Goal: Check status: Check status

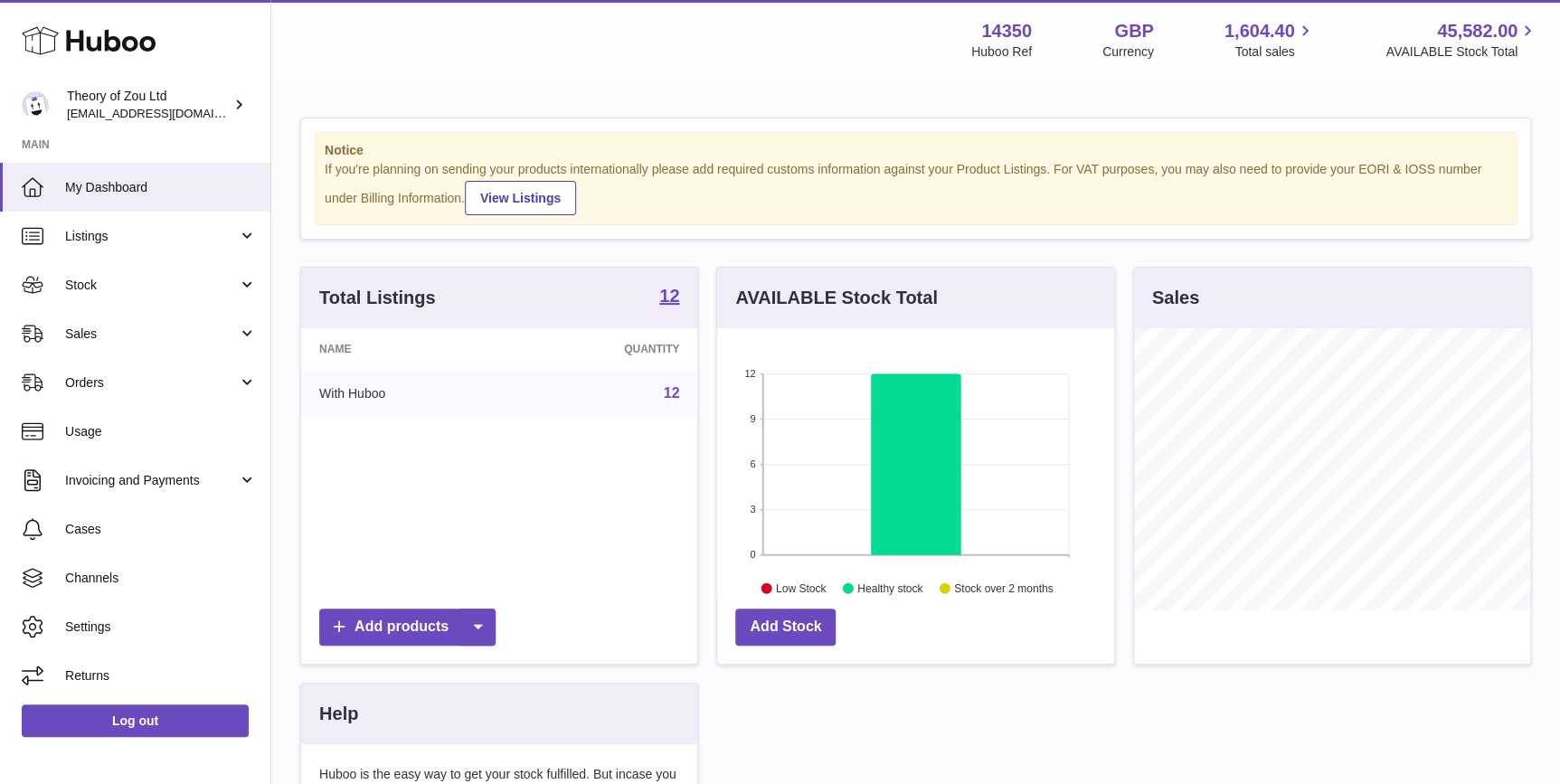
scroll to position [281, 397]
click at [198, 375] on span "Orders" at bounding box center [151, 383] width 173 height 17
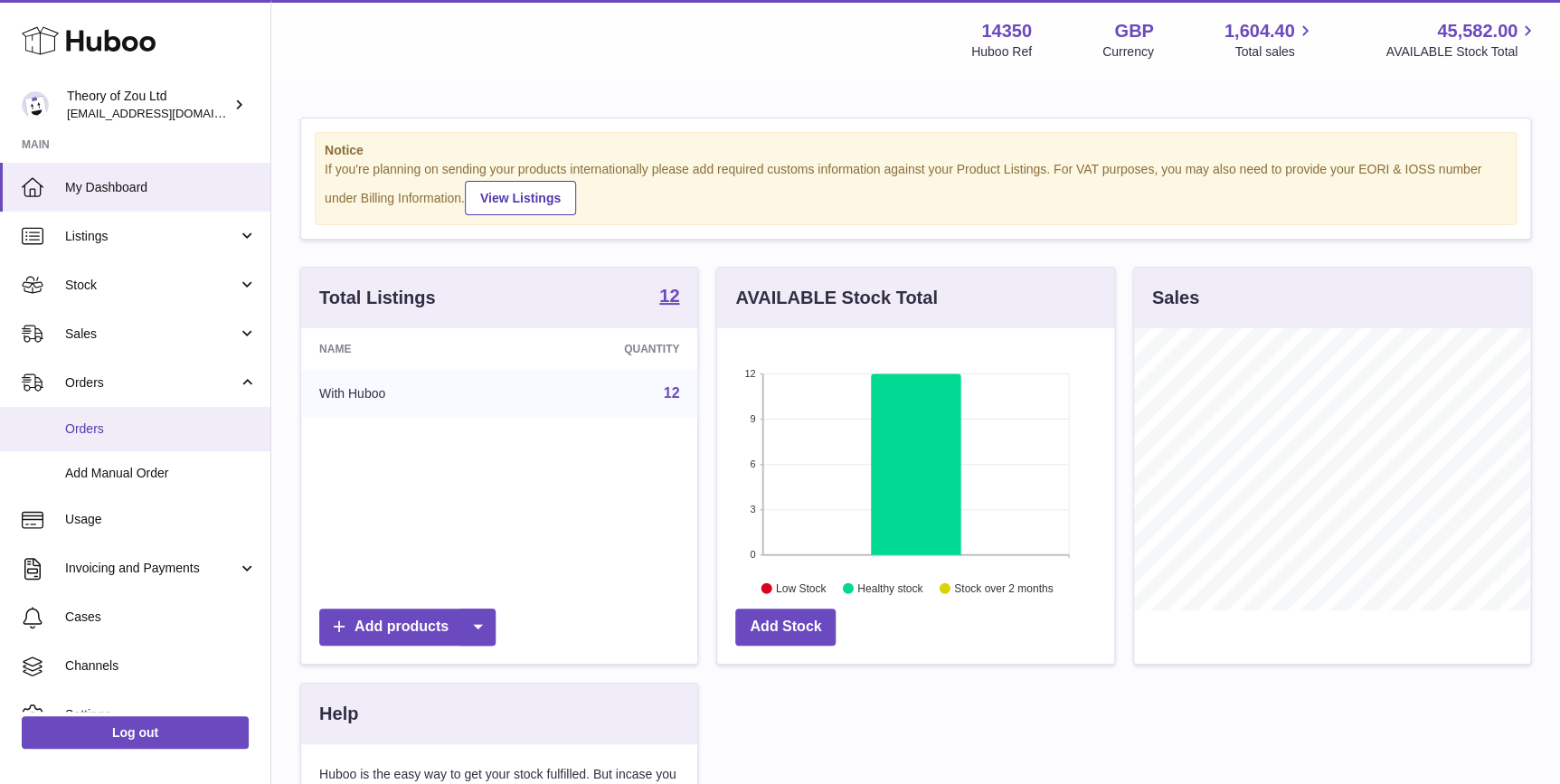
click at [189, 424] on span "Orders" at bounding box center [160, 429] width 192 height 17
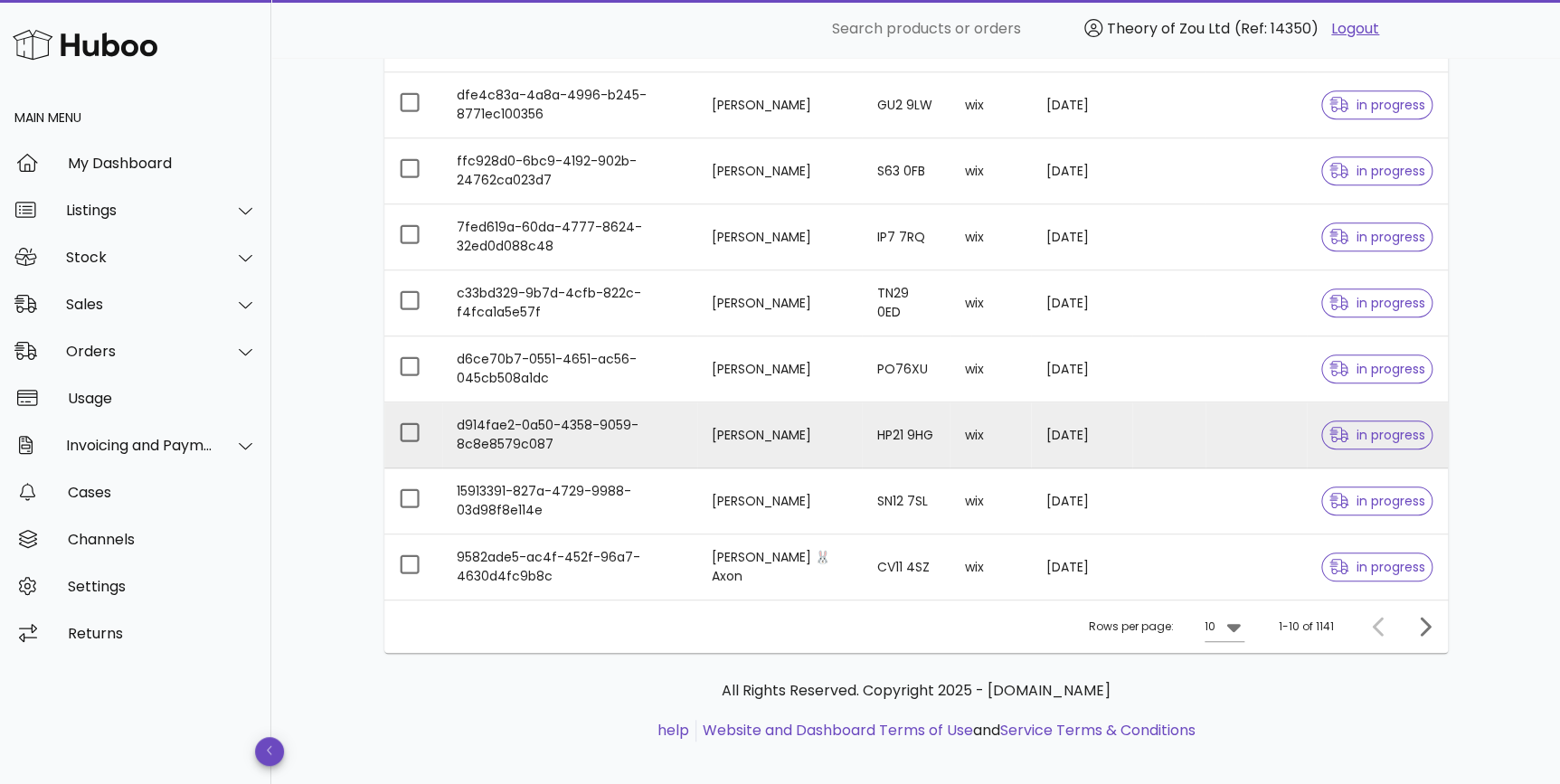
scroll to position [404, 0]
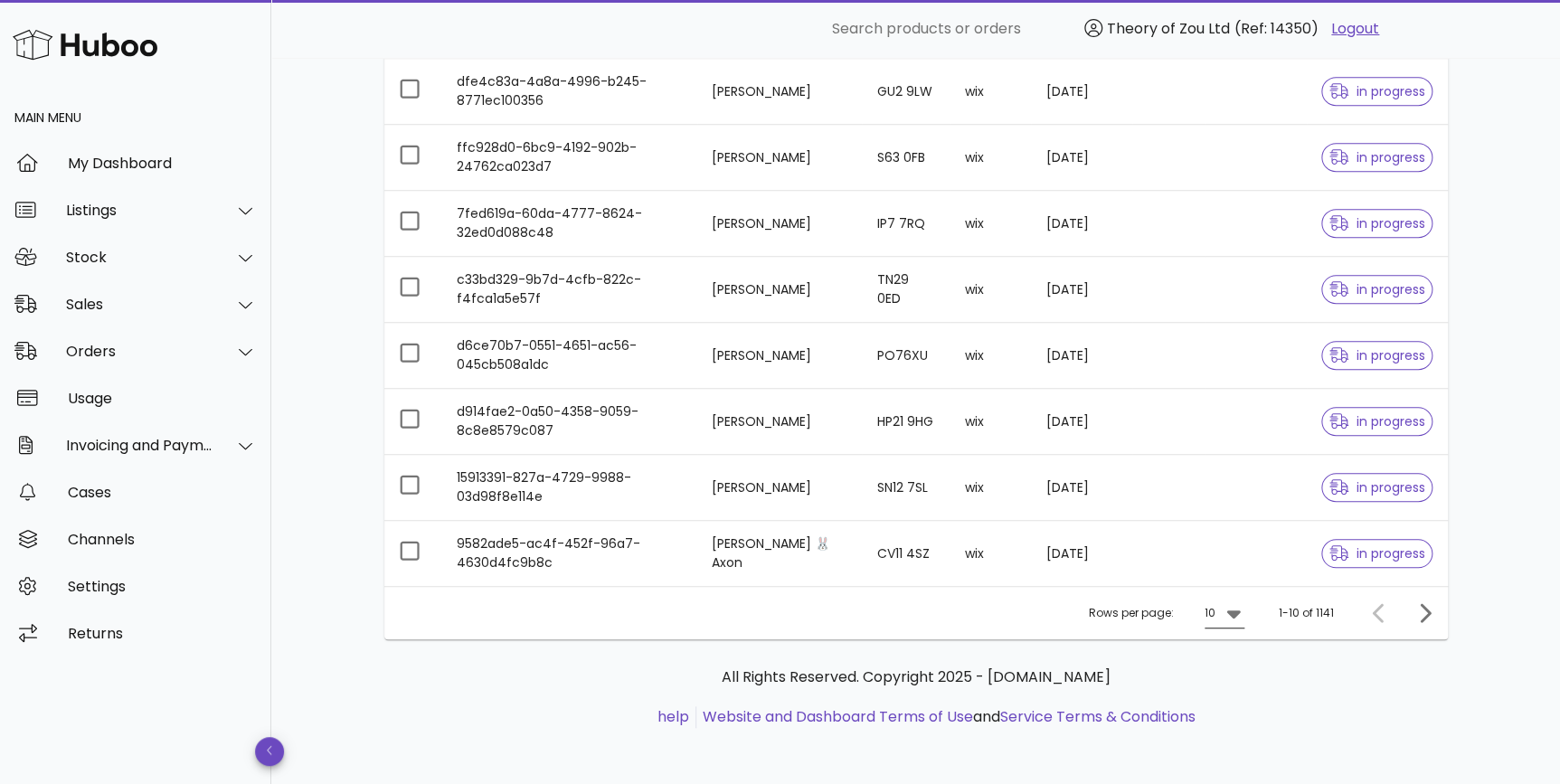
click at [1232, 611] on icon at bounding box center [1233, 614] width 14 height 8
click at [1237, 711] on div "50" at bounding box center [1229, 712] width 18 height 17
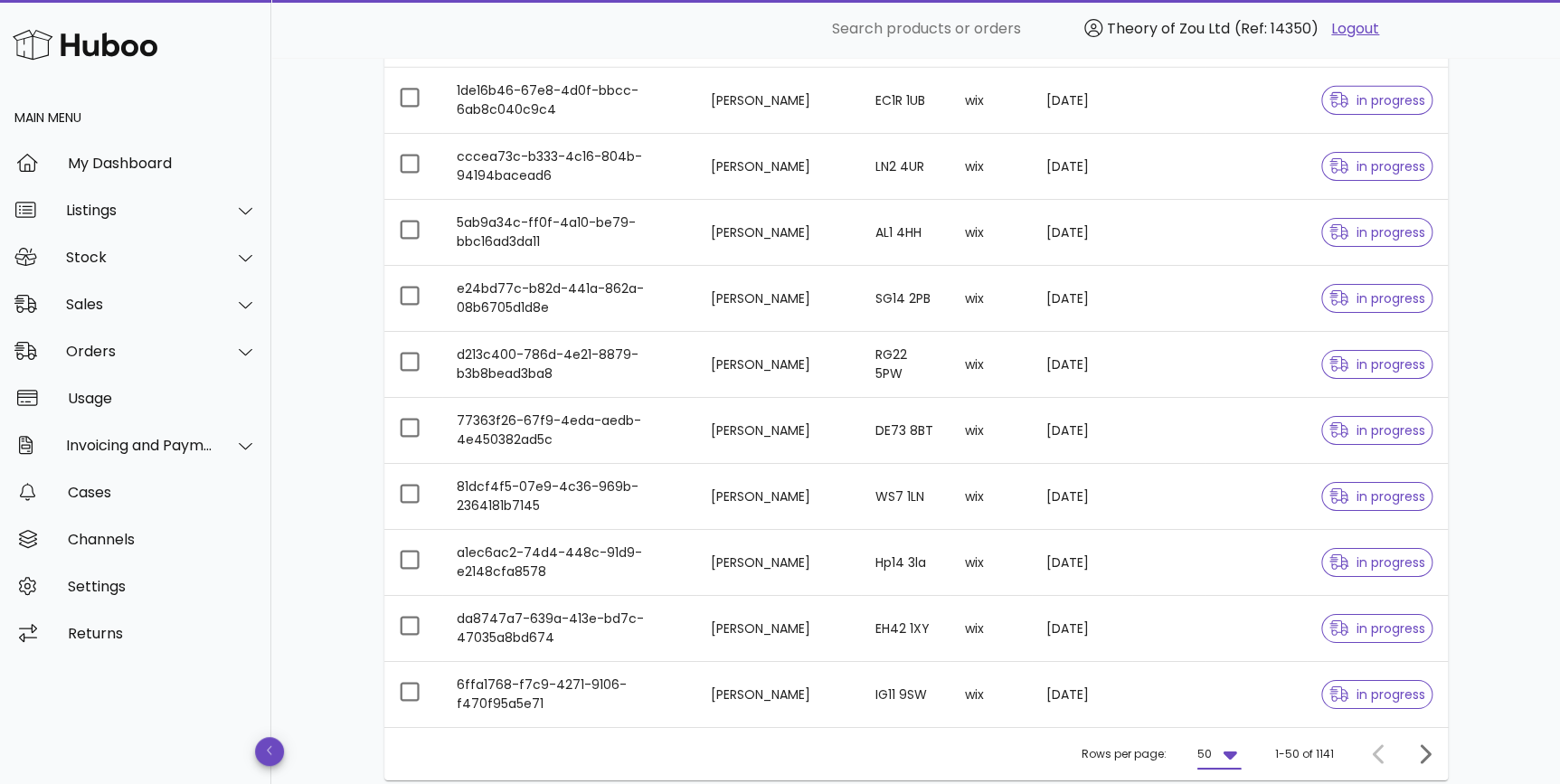
scroll to position [3038, 0]
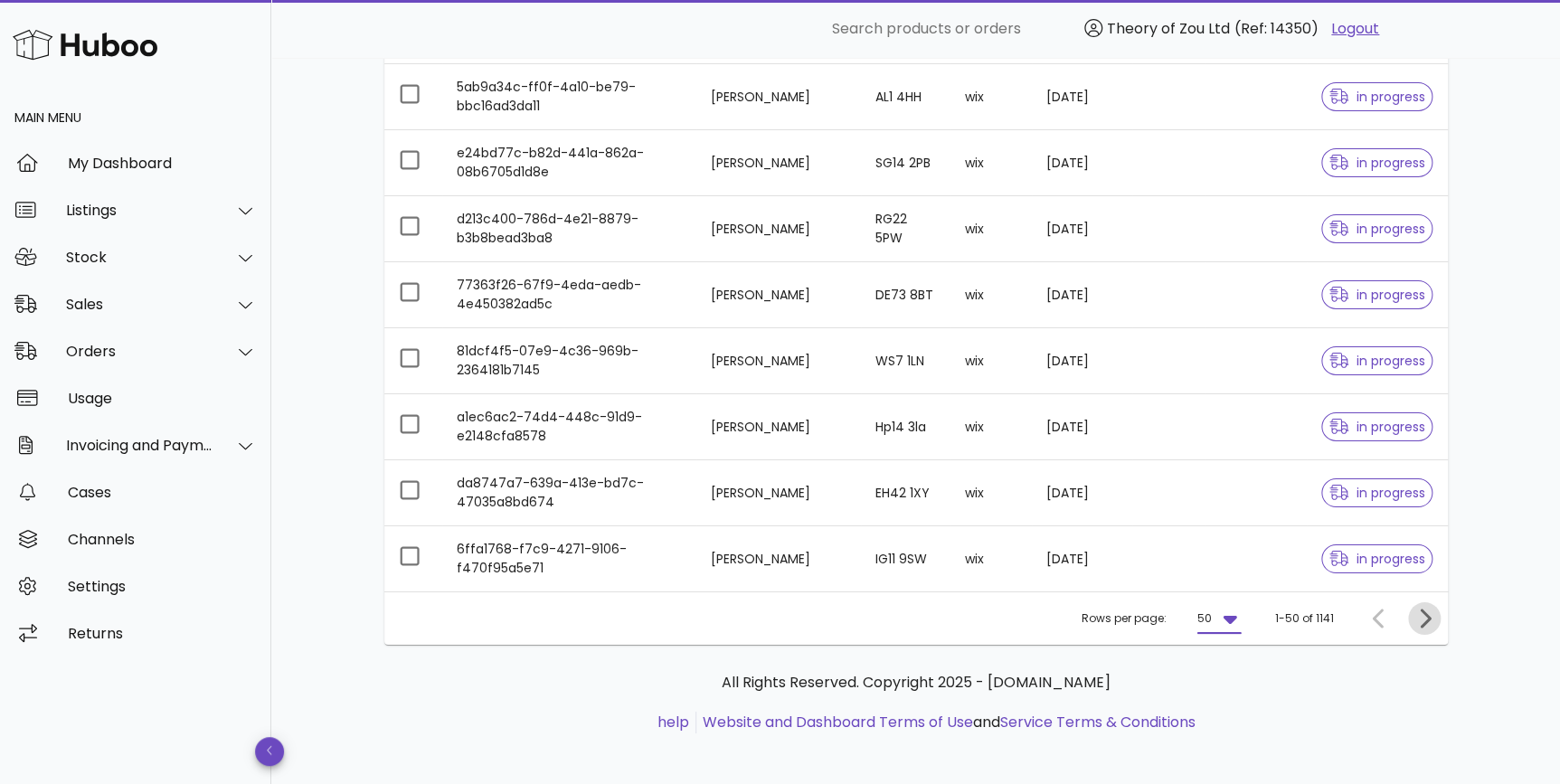
click at [1417, 612] on icon "Next page" at bounding box center [1424, 618] width 21 height 21
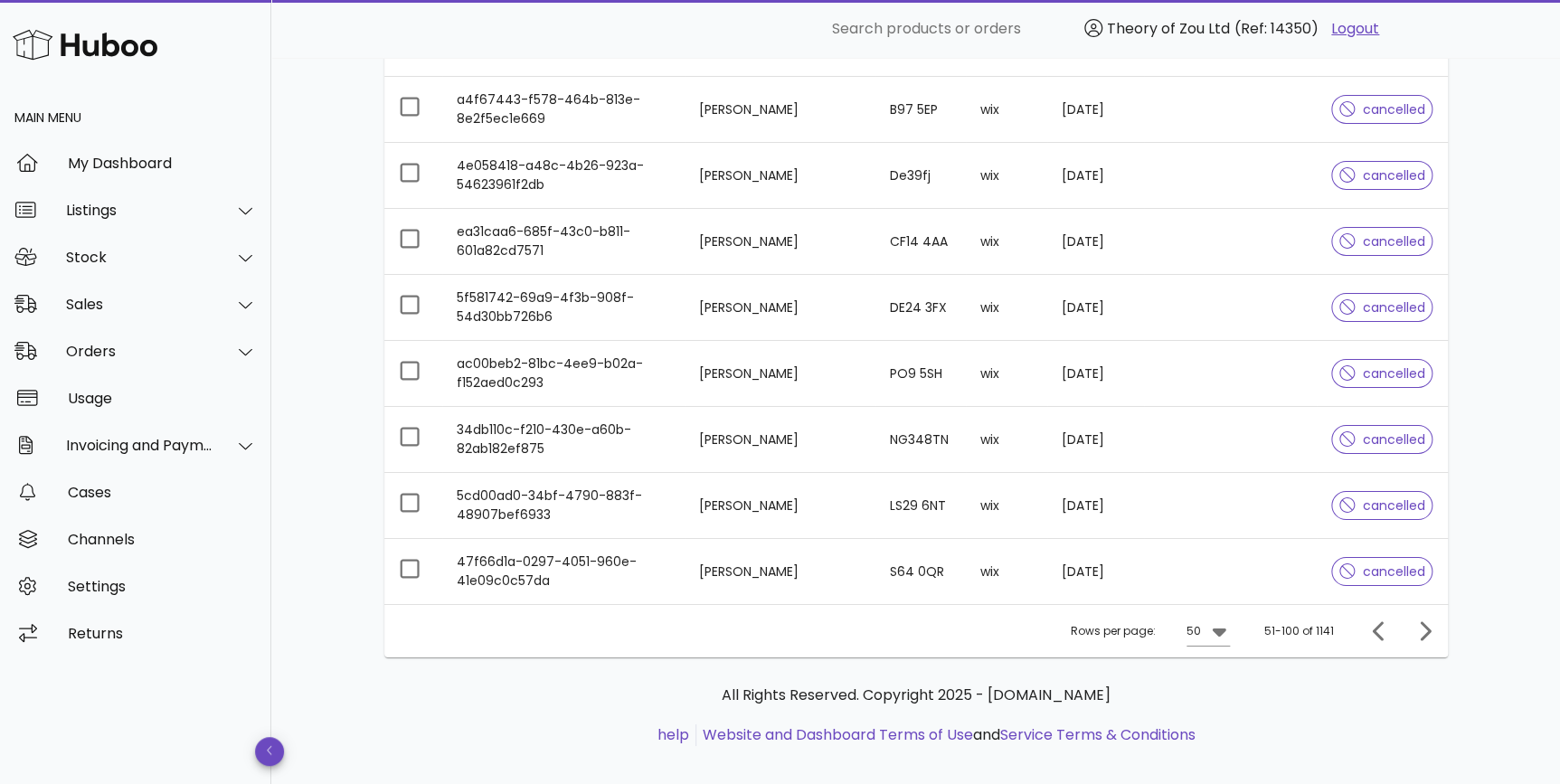
scroll to position [3038, 0]
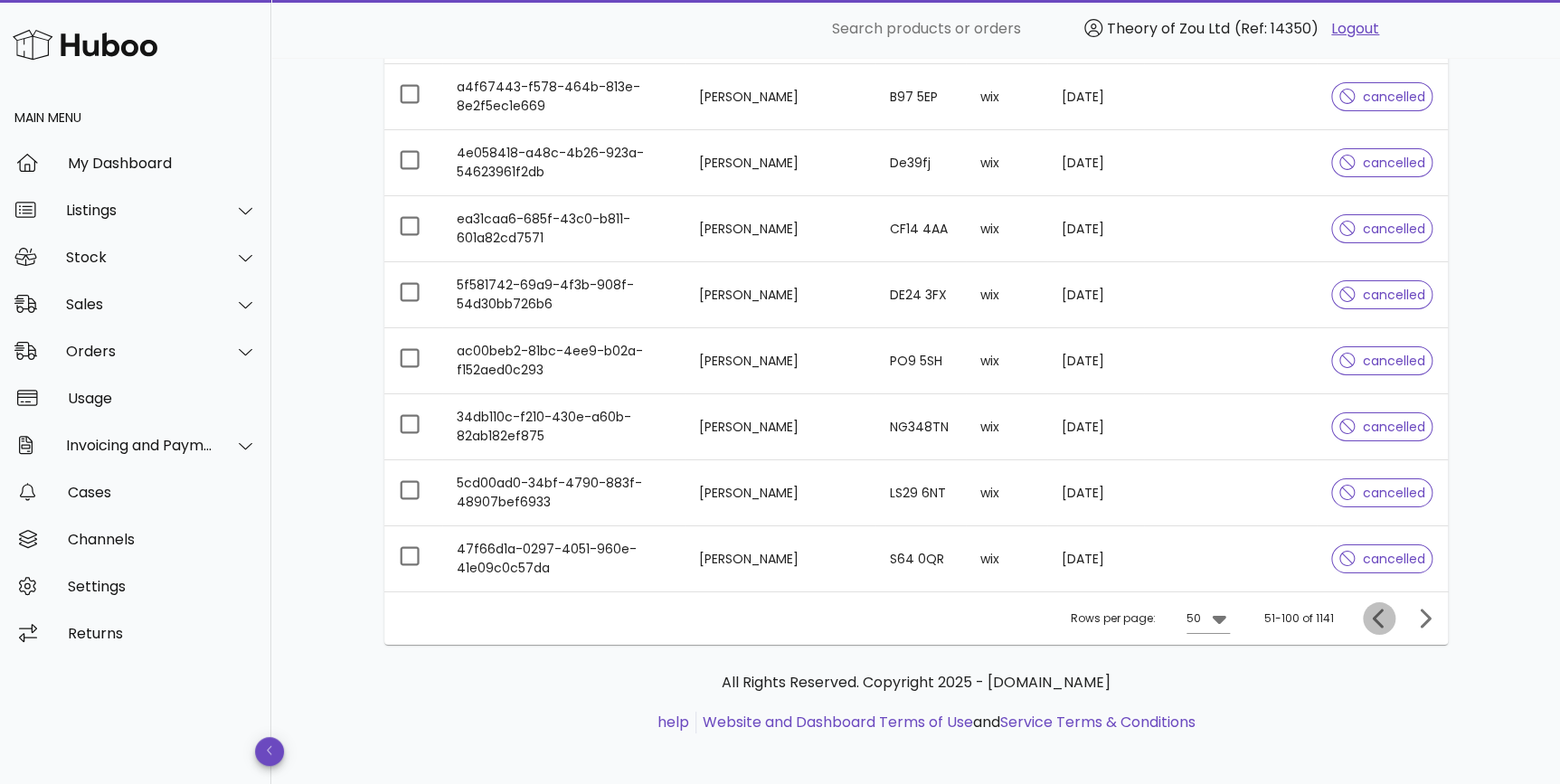
click at [1382, 615] on icon "Previous page" at bounding box center [1379, 618] width 21 height 21
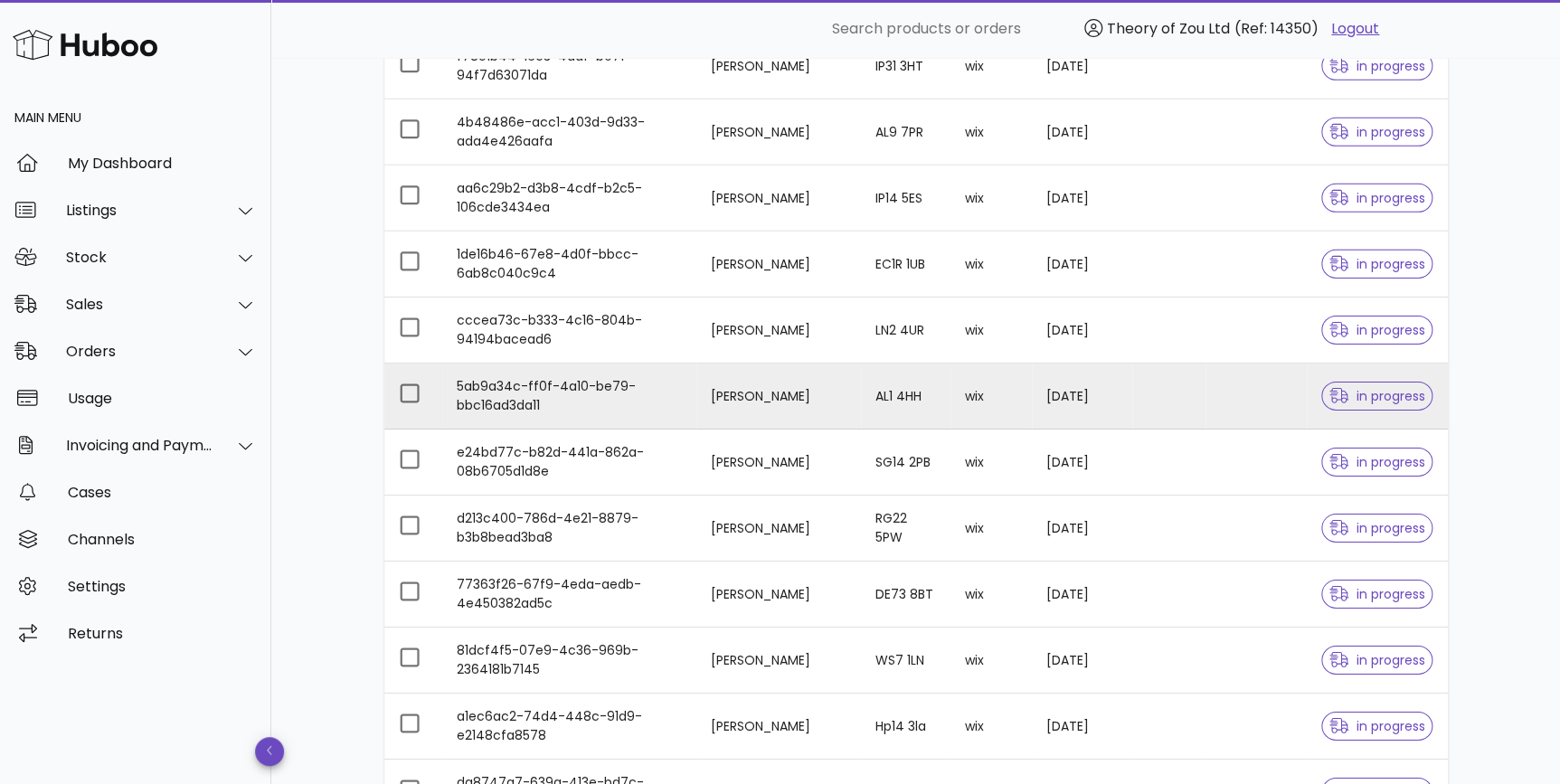
scroll to position [3038, 0]
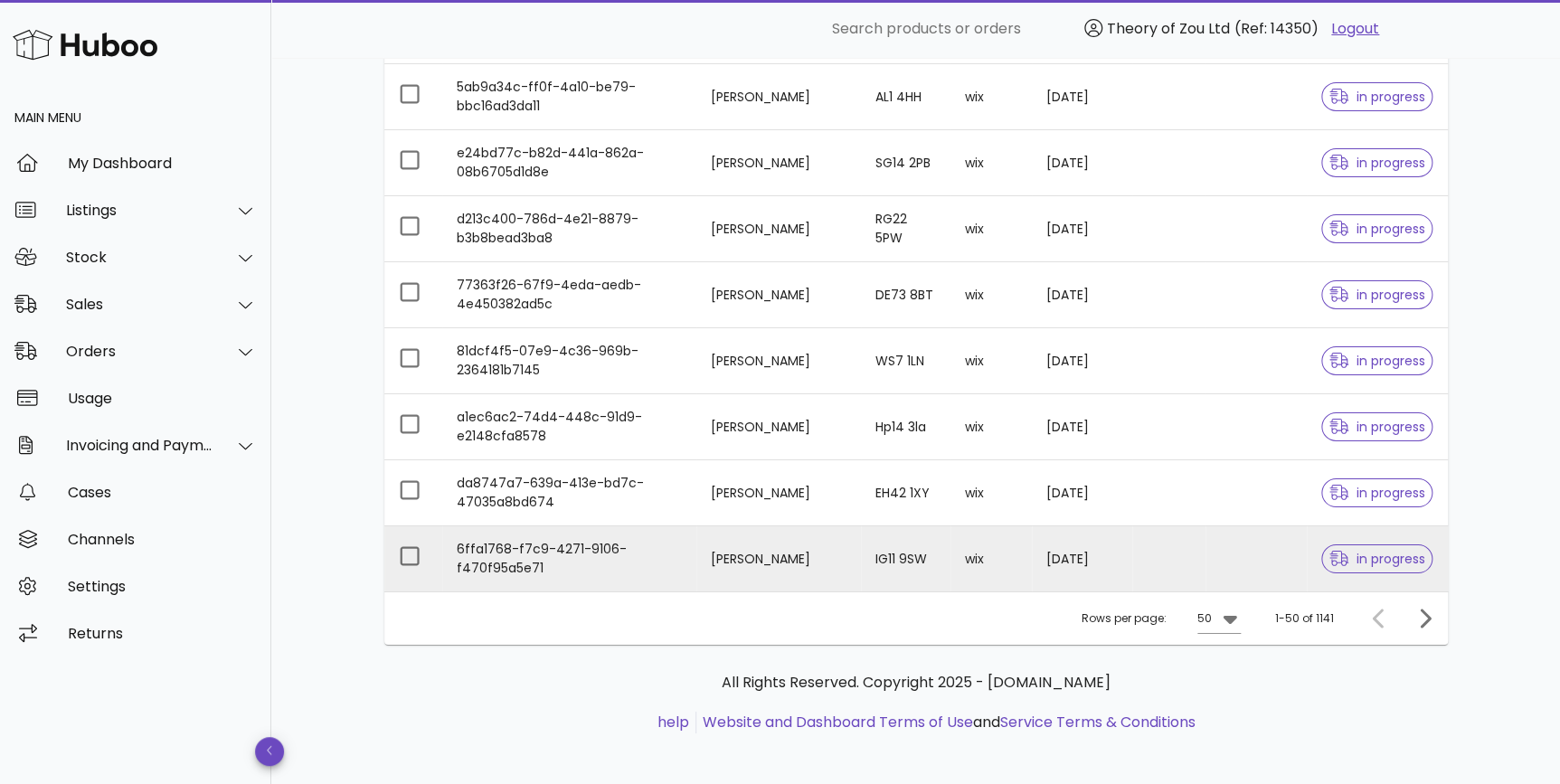
click at [930, 557] on td "IG11 9SW" at bounding box center [905, 558] width 90 height 65
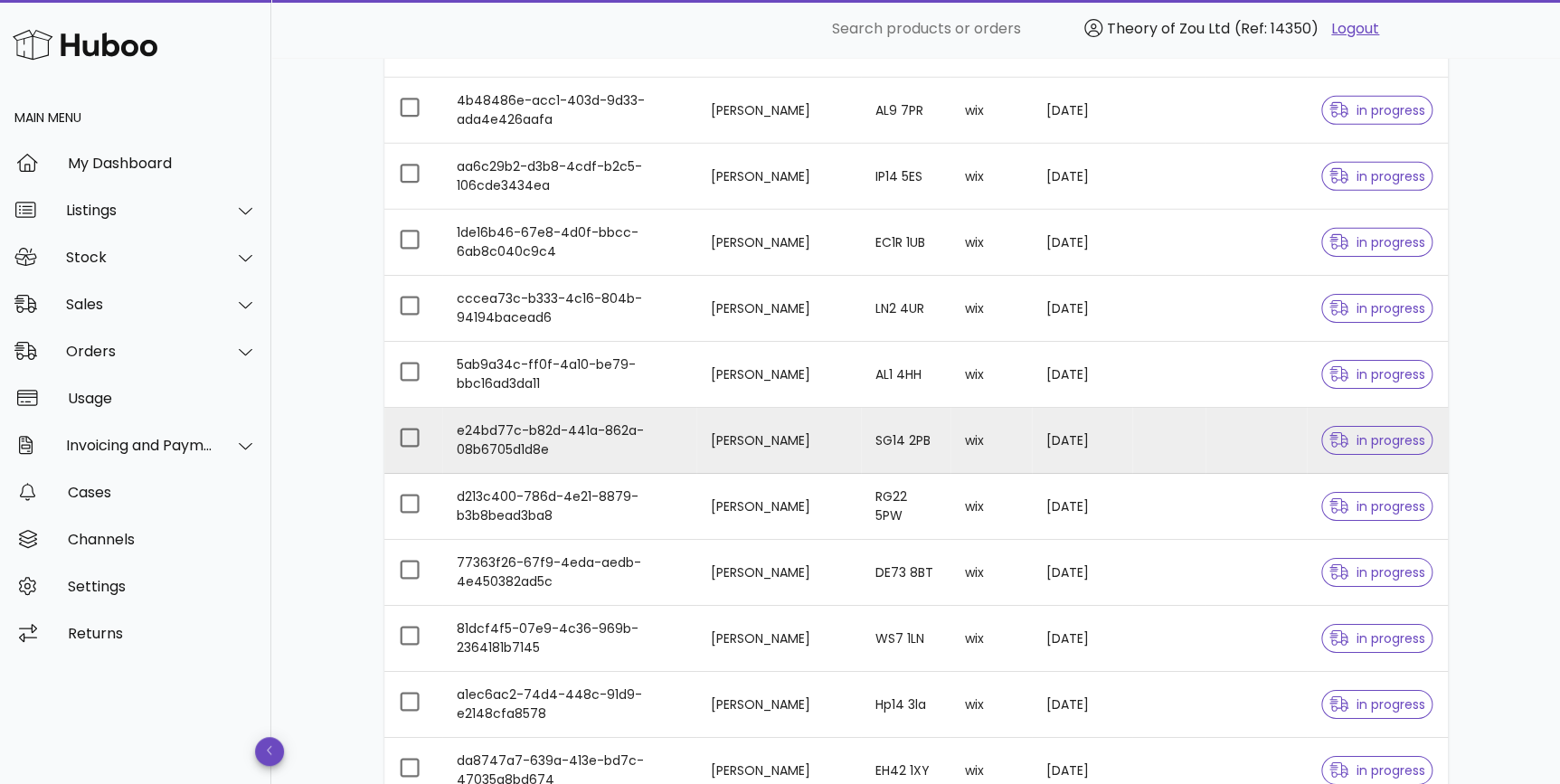
scroll to position [3038, 0]
